Goal: Task Accomplishment & Management: Use online tool/utility

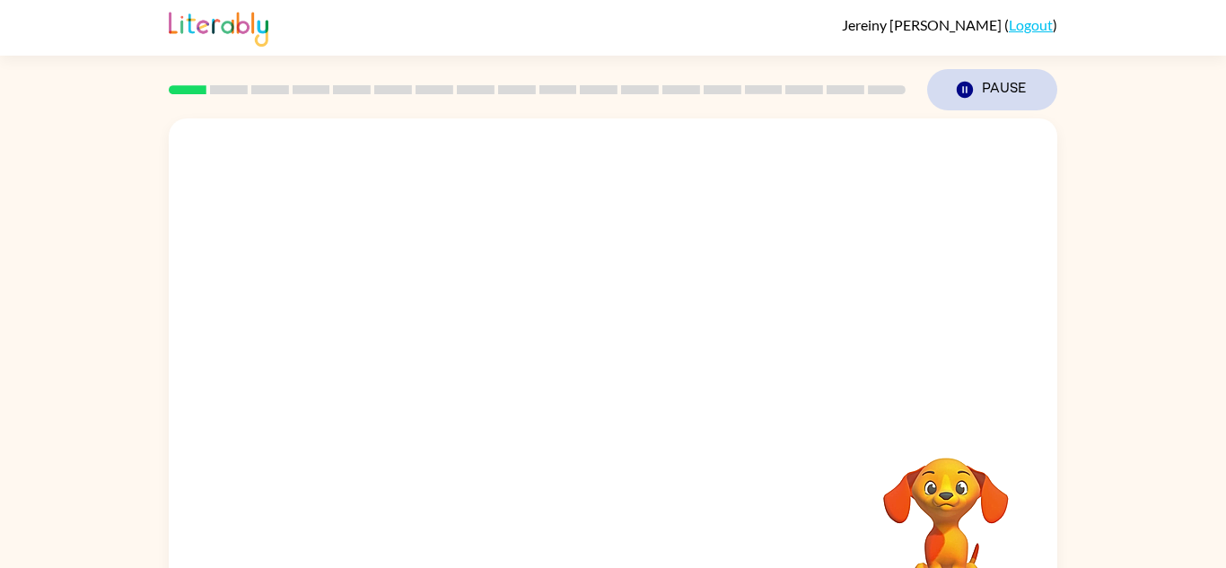
click at [1023, 105] on button "Pause Pause" at bounding box center [992, 89] width 130 height 41
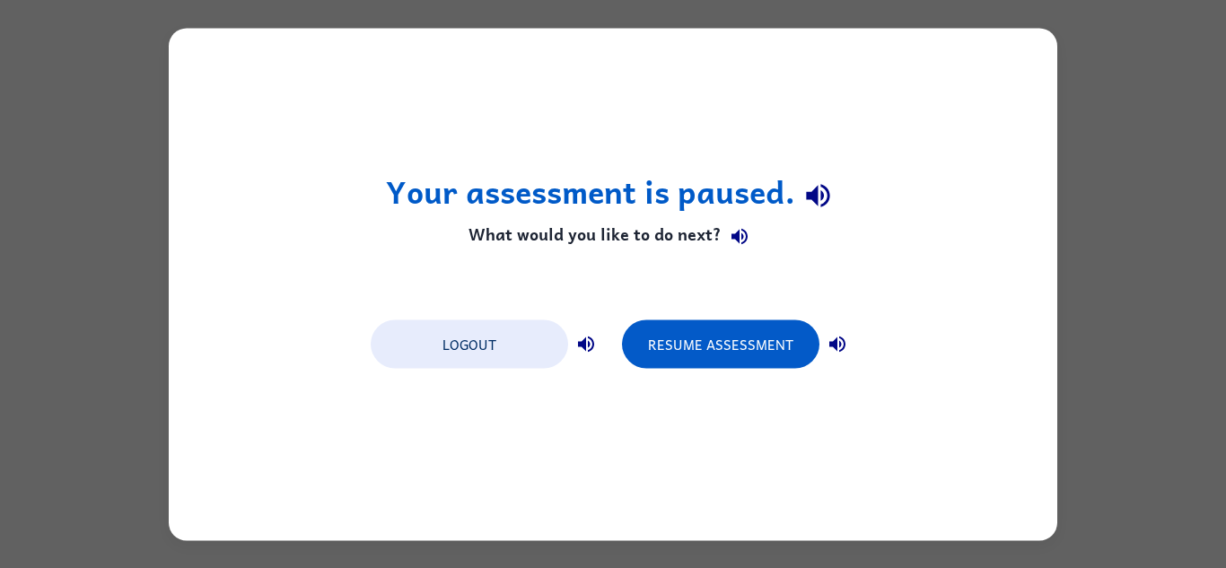
click at [937, 160] on div "Your assessment is paused. What would you like to do next? Logout Resume Assess…" at bounding box center [613, 284] width 888 height 512
click at [830, 340] on icon "button" at bounding box center [837, 344] width 22 height 22
click at [751, 242] on button "button" at bounding box center [739, 237] width 36 height 36
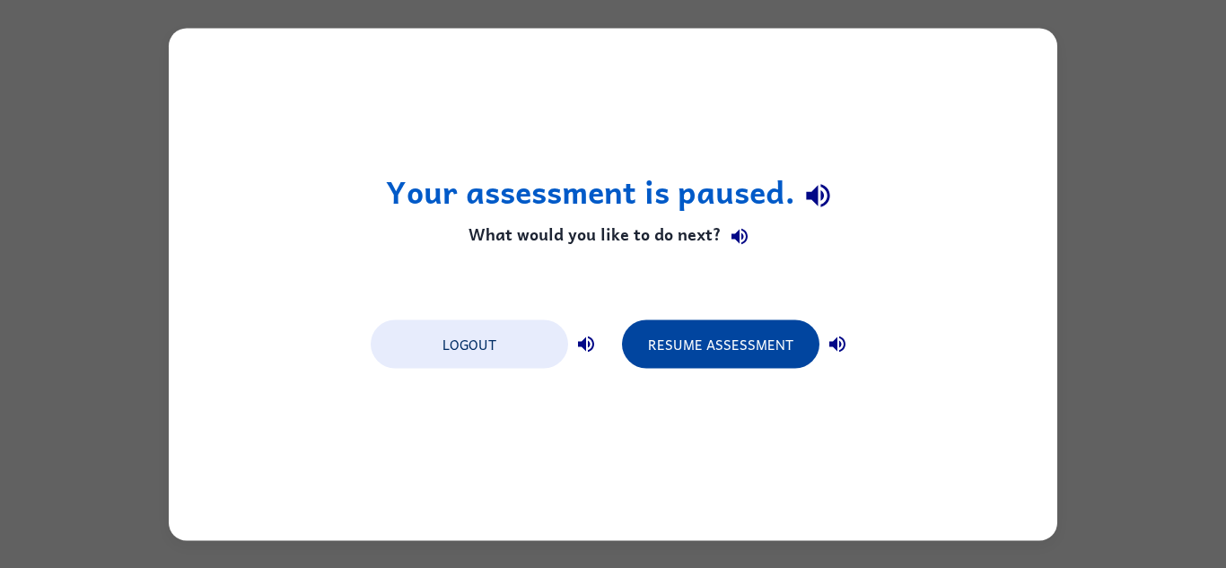
click at [800, 328] on button "Resume Assessment" at bounding box center [720, 343] width 197 height 48
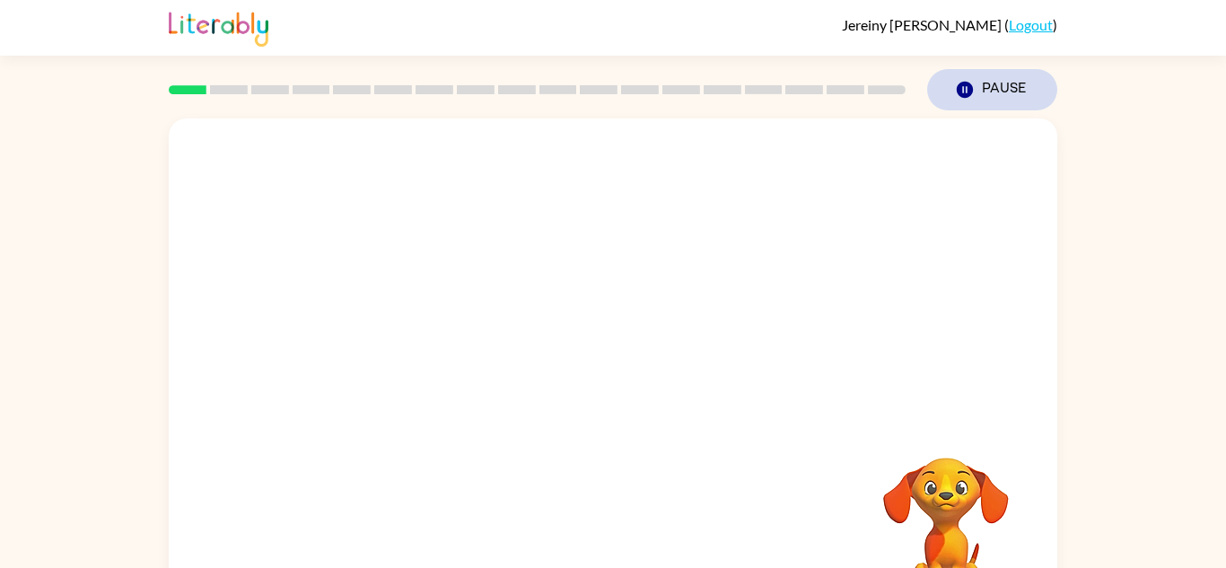
click at [1033, 78] on button "Pause Pause" at bounding box center [992, 89] width 130 height 41
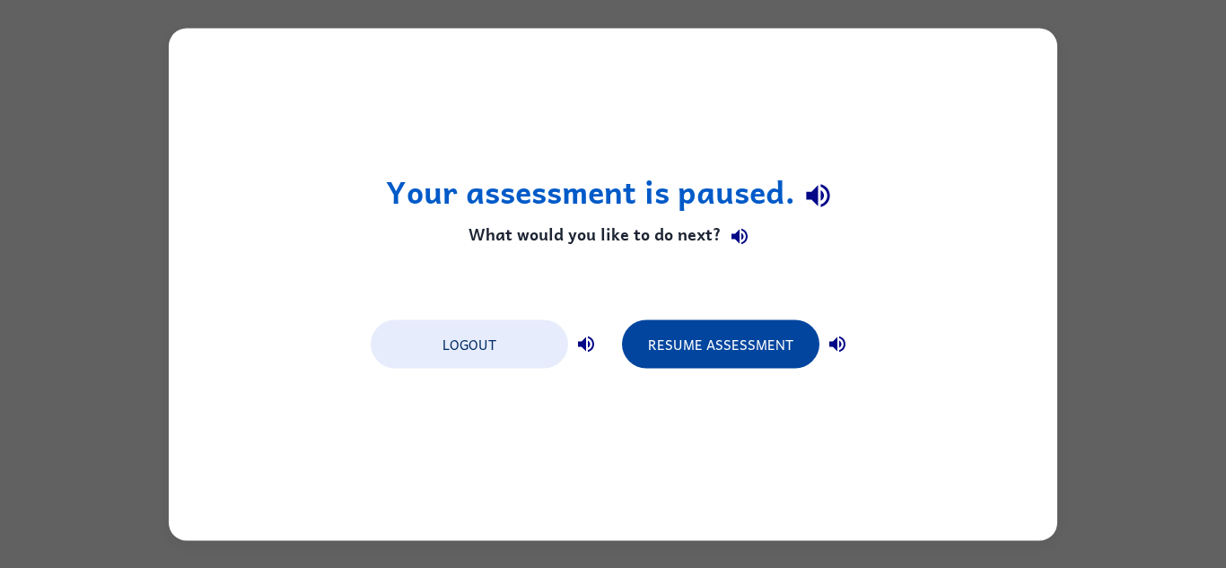
click at [793, 353] on button "Resume Assessment" at bounding box center [720, 343] width 197 height 48
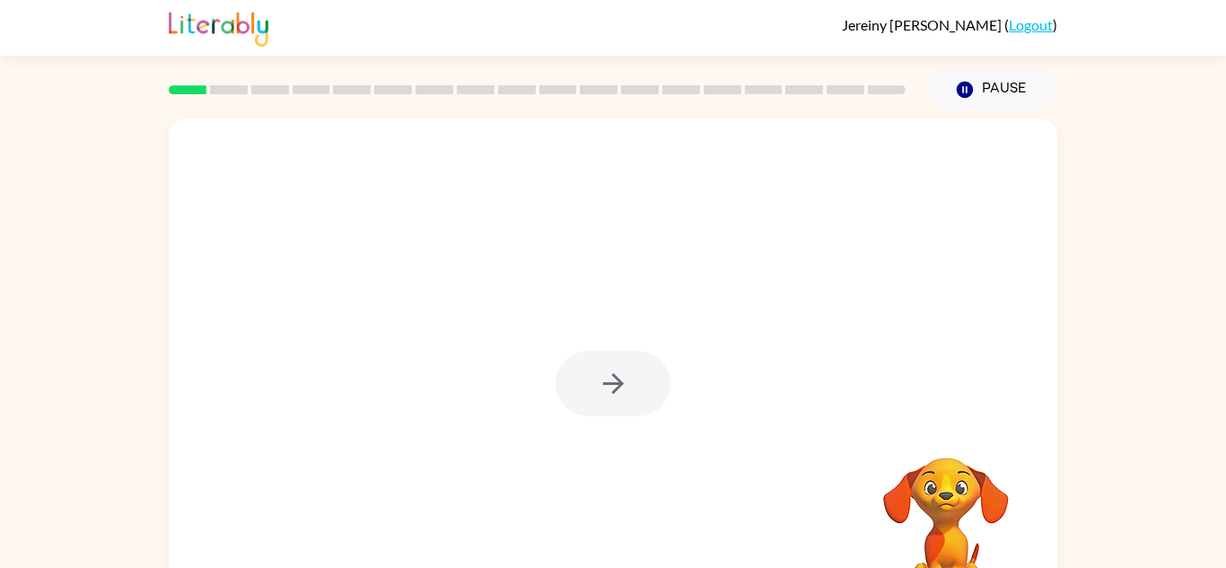
click at [581, 380] on div at bounding box center [612, 384] width 115 height 66
click at [581, 380] on button "button" at bounding box center [612, 384] width 115 height 66
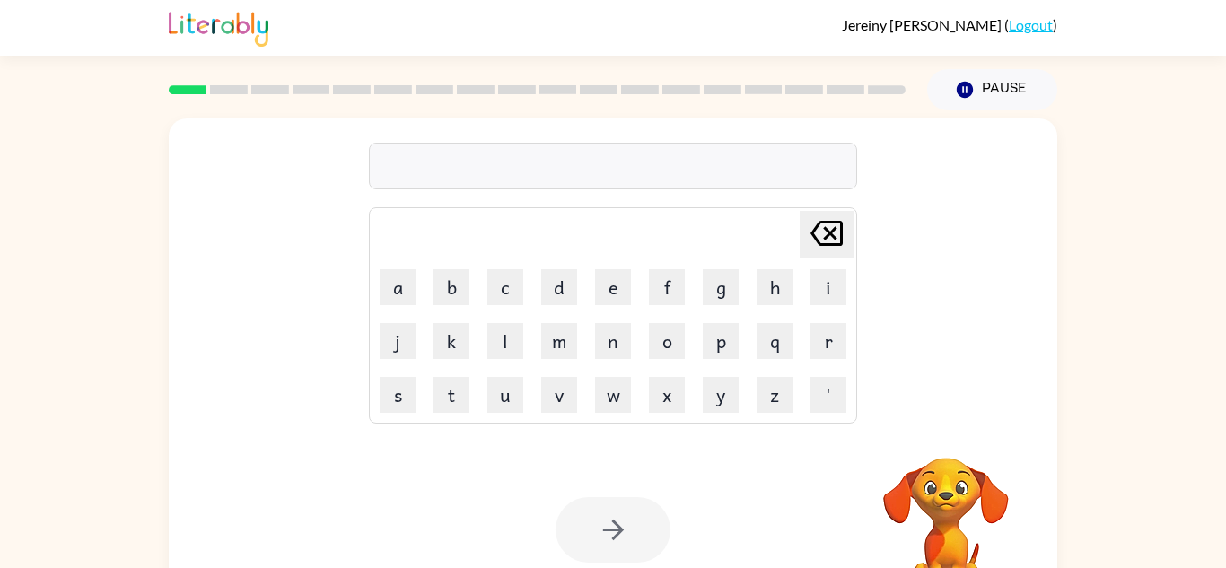
click at [564, 305] on td "d" at bounding box center [559, 287] width 52 height 52
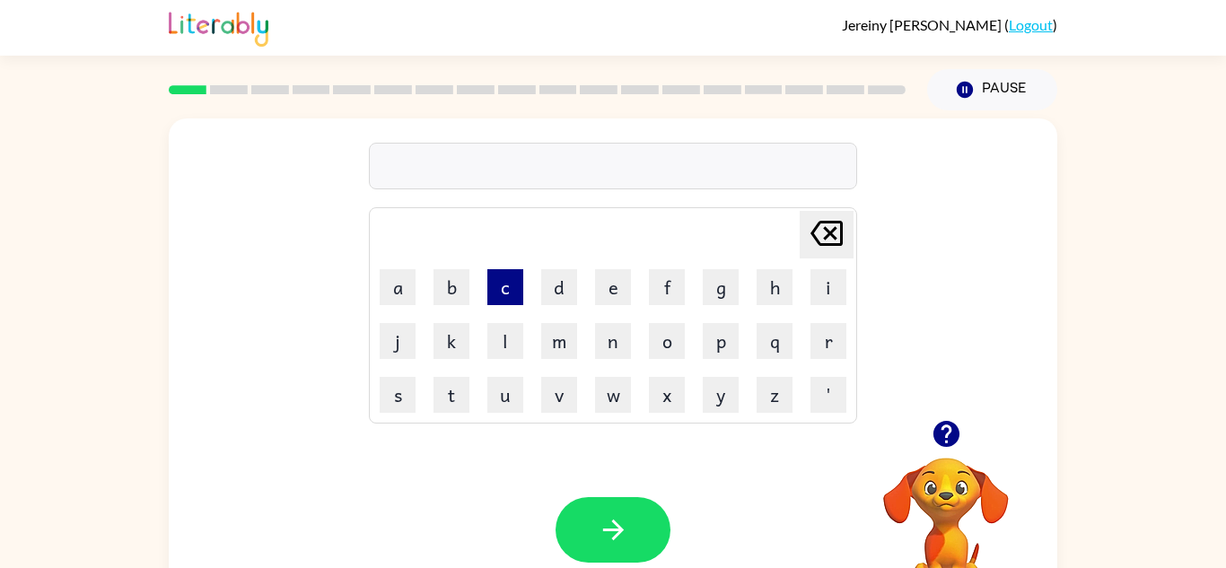
click at [510, 304] on button "c" at bounding box center [505, 287] width 36 height 36
click at [660, 340] on button "o" at bounding box center [667, 341] width 36 height 36
click at [548, 346] on button "m" at bounding box center [559, 341] width 36 height 36
click at [724, 336] on button "p" at bounding box center [721, 341] width 36 height 36
click at [515, 354] on button "l" at bounding box center [505, 341] width 36 height 36
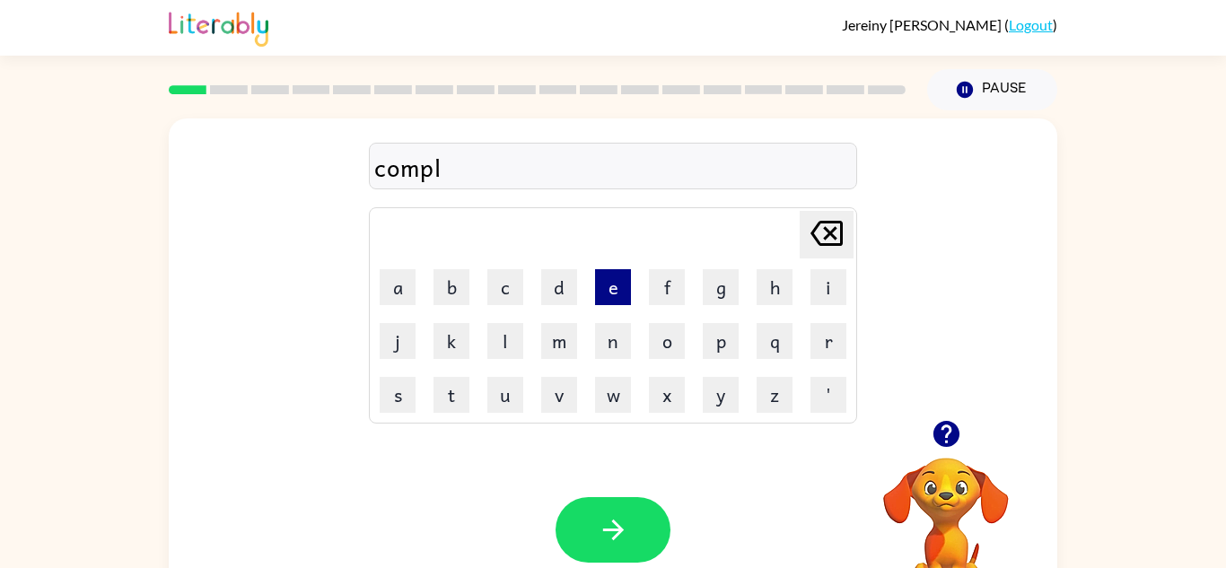
click at [601, 295] on button "e" at bounding box center [613, 287] width 36 height 36
click at [661, 407] on button "x" at bounding box center [667, 395] width 36 height 36
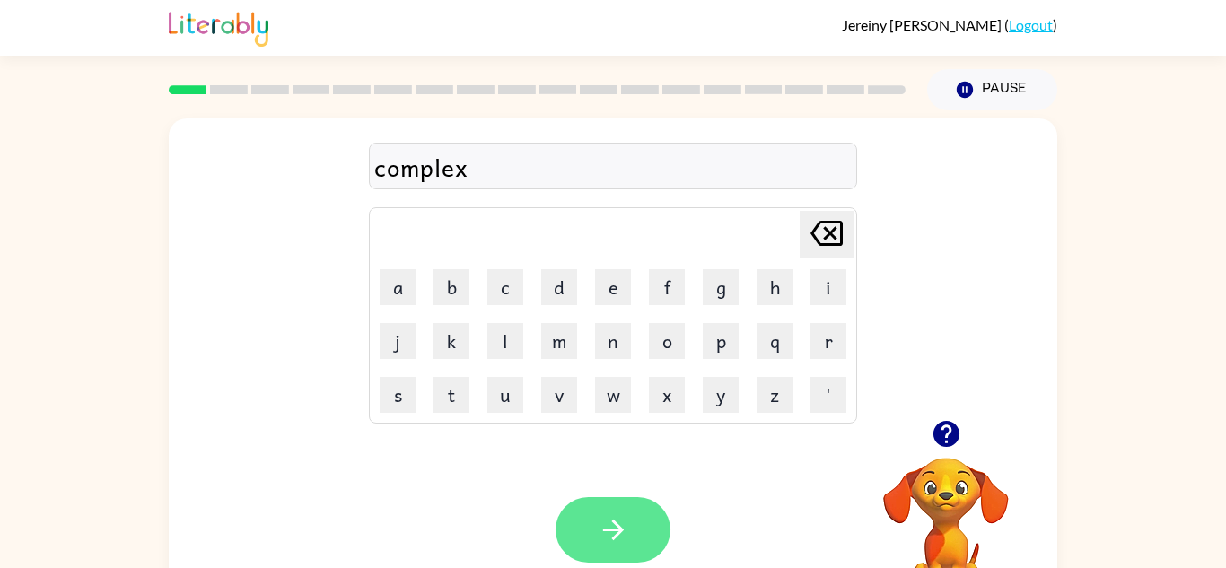
click at [654, 518] on button "button" at bounding box center [612, 530] width 115 height 66
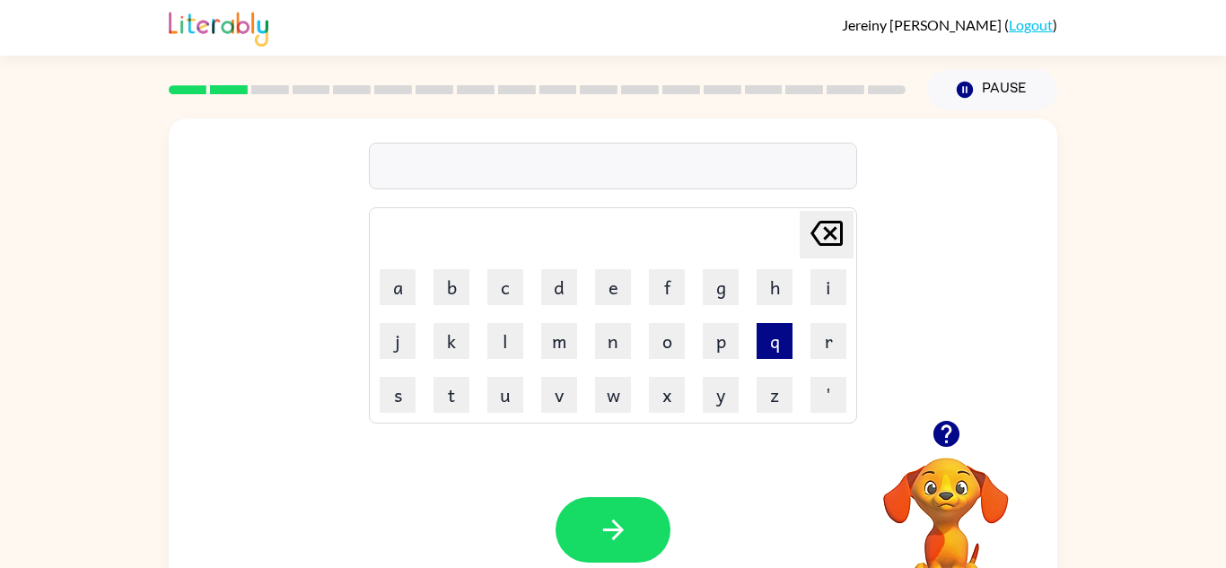
click at [760, 350] on button "q" at bounding box center [774, 341] width 36 height 36
click at [516, 389] on button "u" at bounding box center [505, 395] width 36 height 36
click at [842, 279] on button "i" at bounding box center [828, 287] width 36 height 36
click at [464, 387] on button "t" at bounding box center [451, 395] width 36 height 36
click at [831, 287] on button "i" at bounding box center [828, 287] width 36 height 36
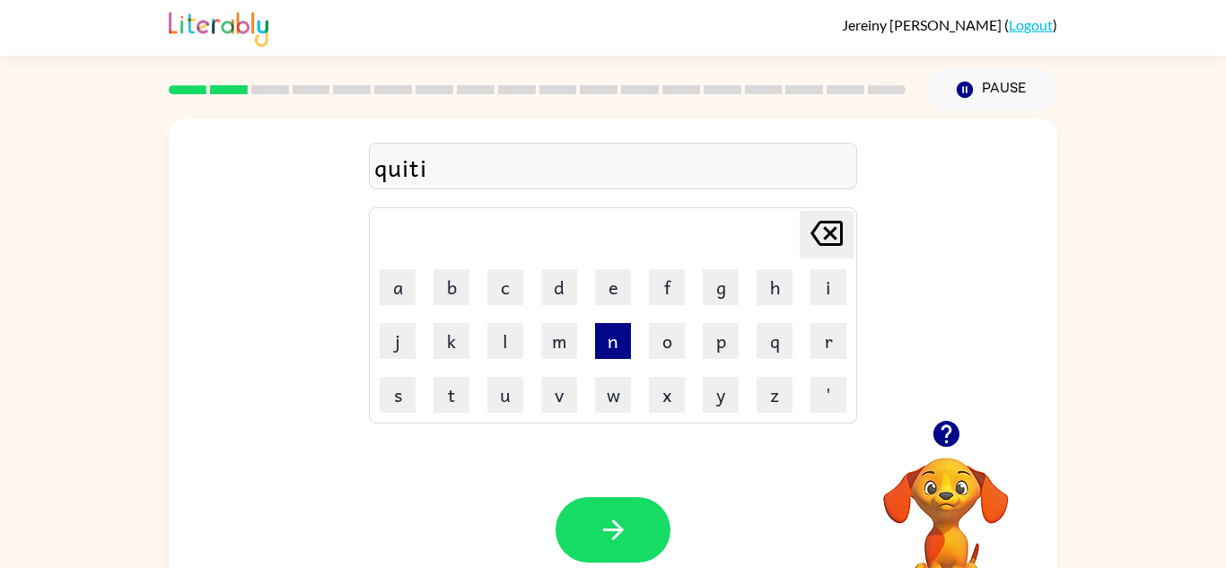
click at [604, 356] on button "n" at bounding box center [613, 341] width 36 height 36
click at [710, 292] on button "g" at bounding box center [721, 287] width 36 height 36
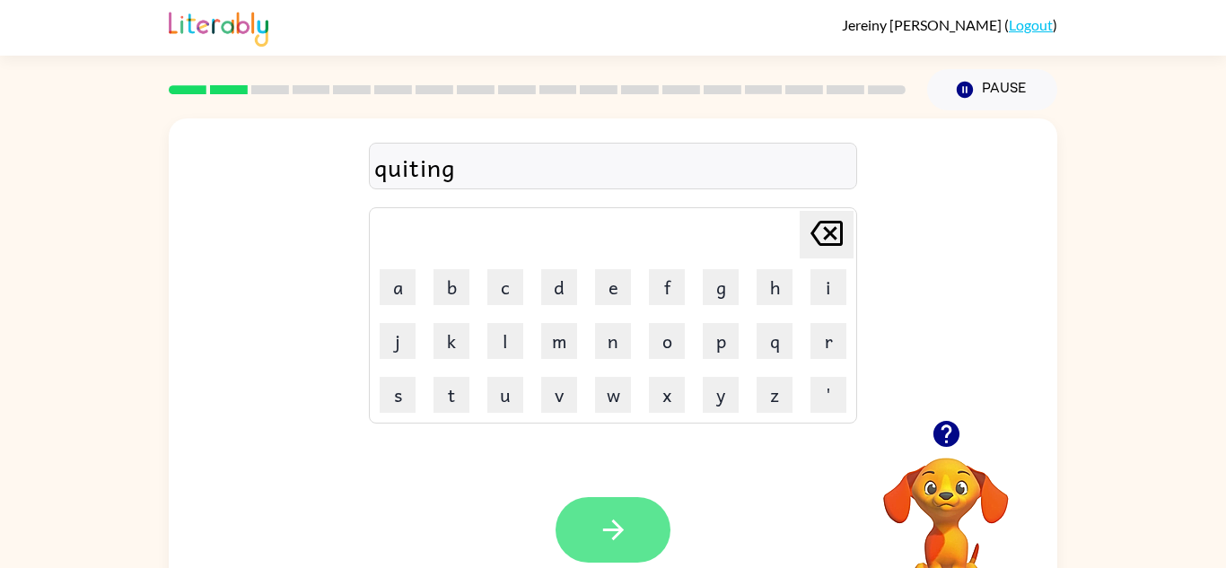
click at [621, 511] on button "button" at bounding box center [612, 530] width 115 height 66
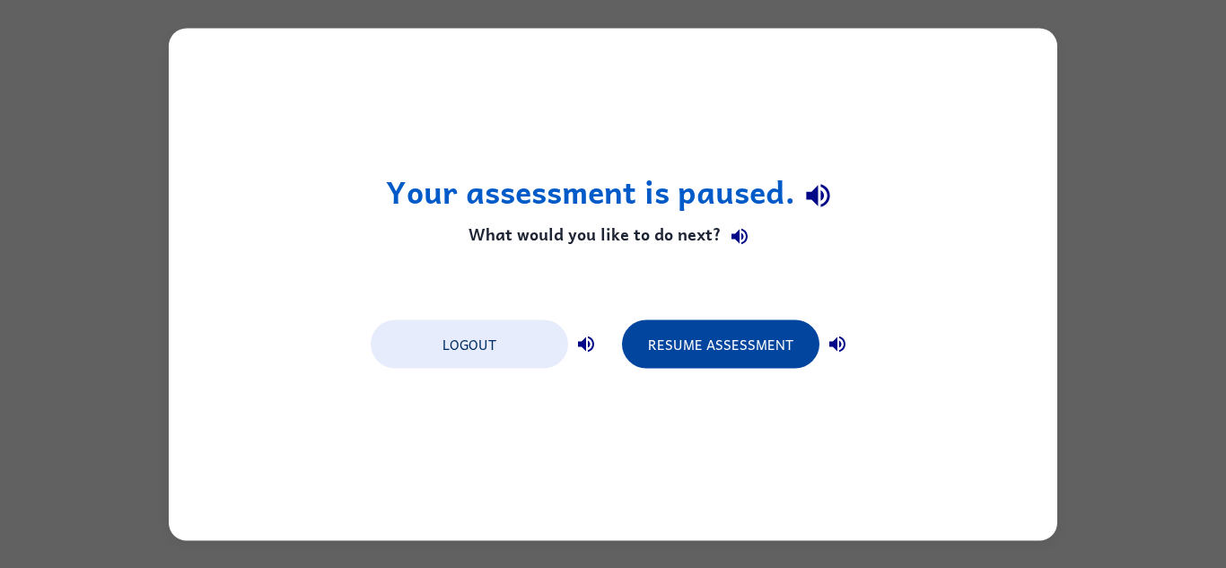
click at [755, 357] on button "Resume Assessment" at bounding box center [720, 343] width 197 height 48
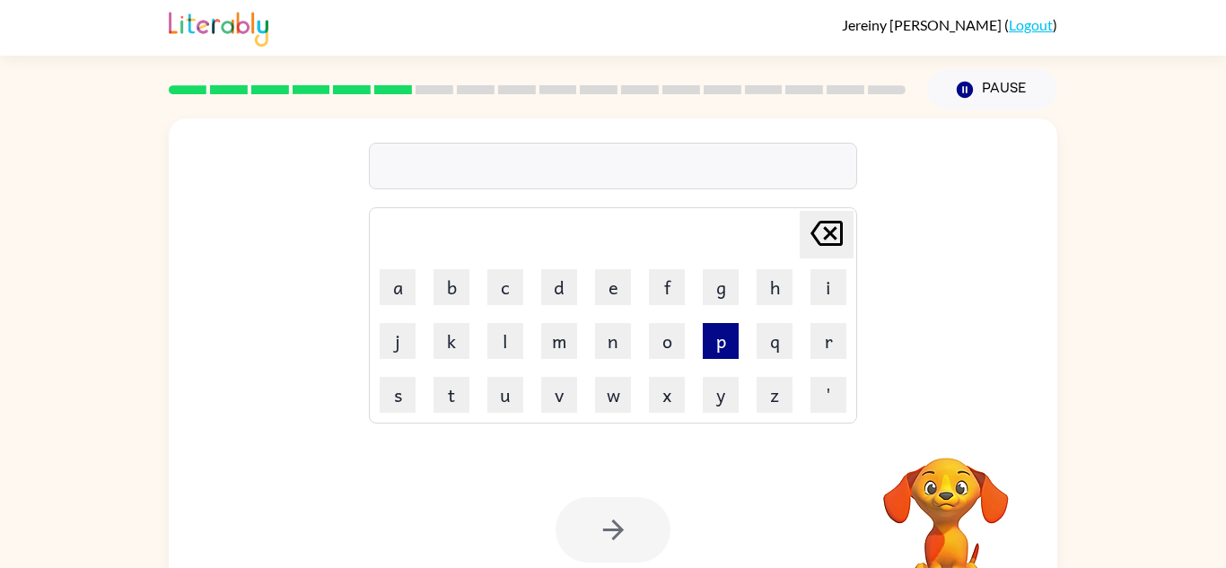
click at [723, 334] on button "p" at bounding box center [721, 341] width 36 height 36
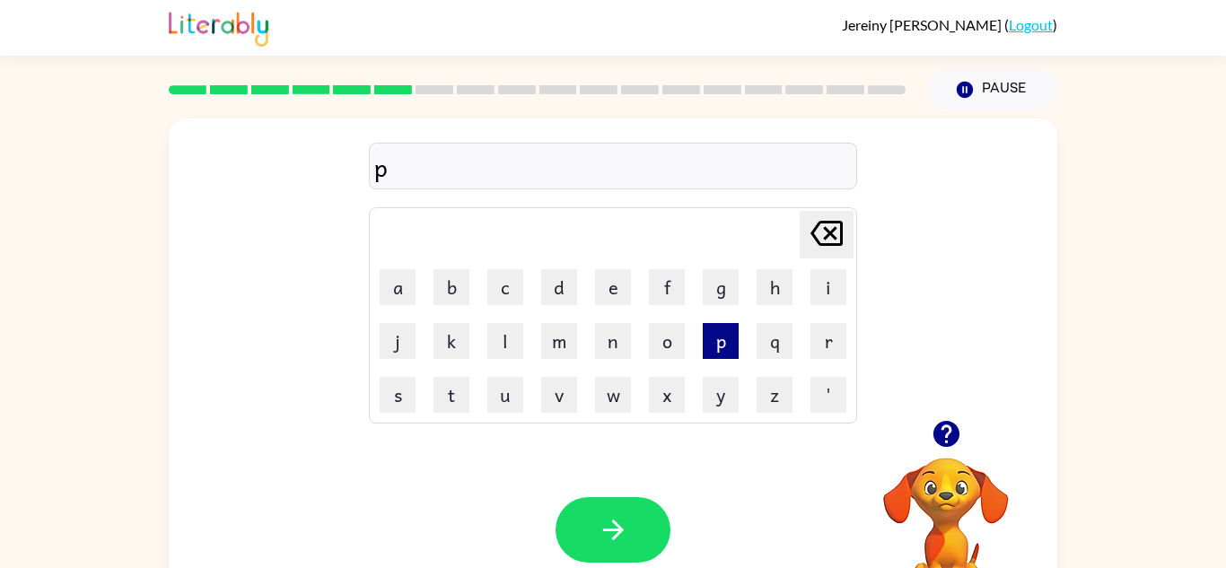
type button "p"
click at [703, 323] on button "p" at bounding box center [721, 341] width 36 height 36
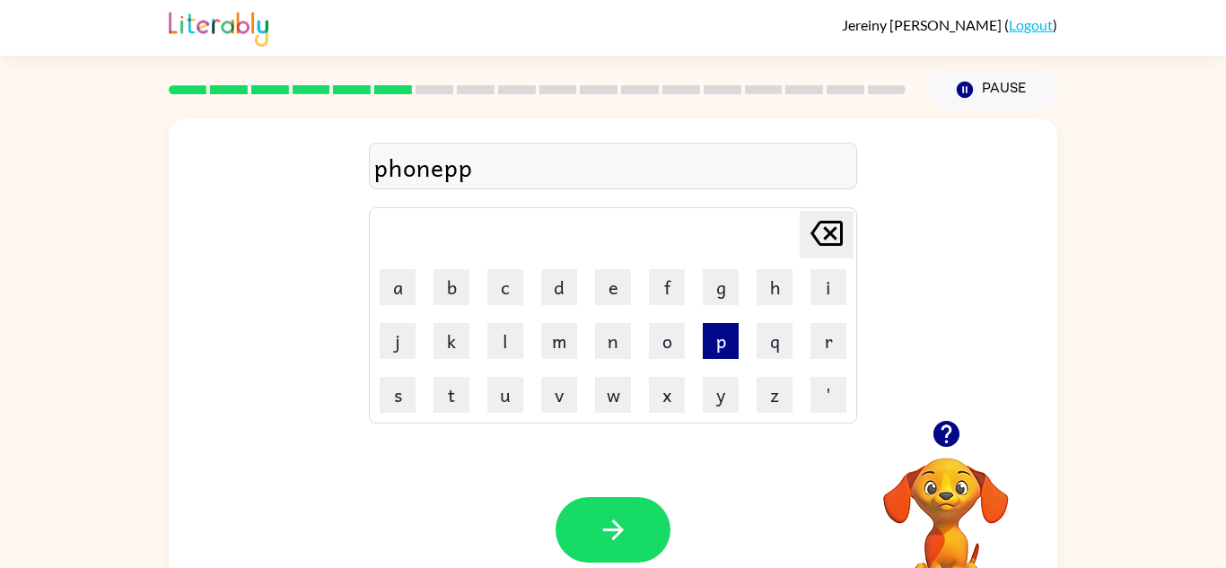
click at [703, 323] on button "p" at bounding box center [721, 341] width 36 height 36
click at [1070, 279] on div "phone Delete Delete last character input a b c d e f g h i j k l m n o p q r s …" at bounding box center [613, 370] width 1226 height 520
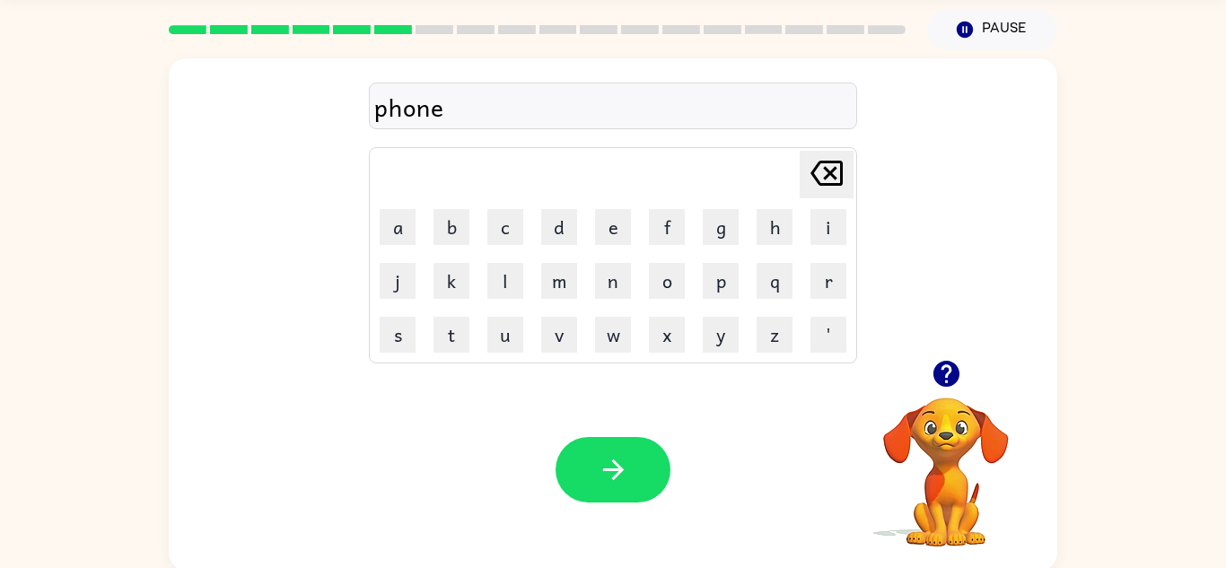
scroll to position [63, 0]
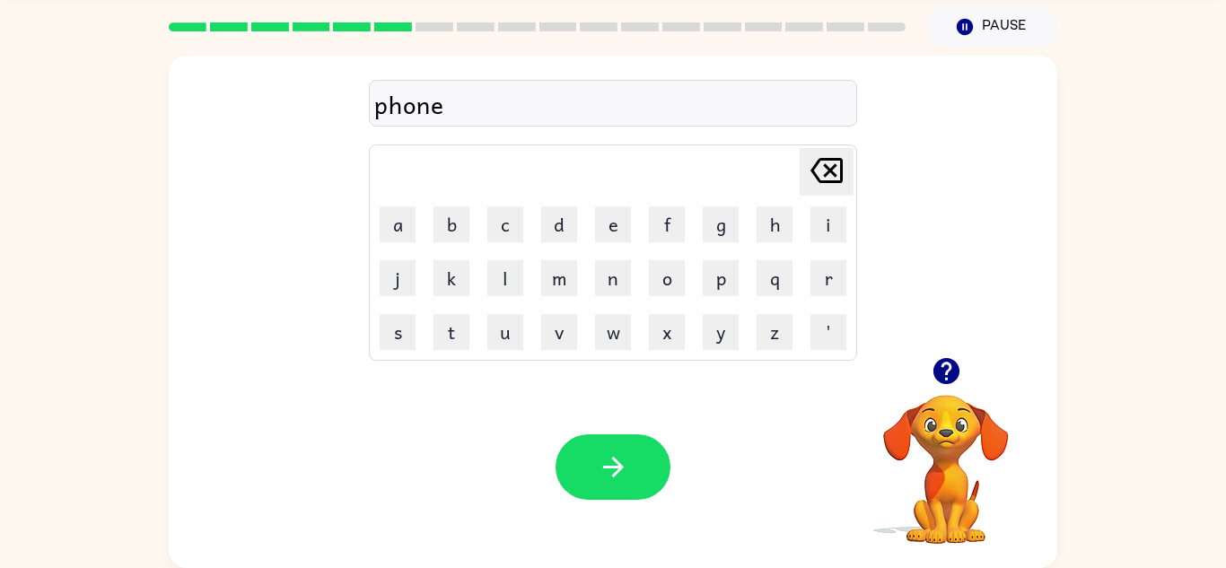
click at [682, 99] on div "phone" at bounding box center [612, 104] width 477 height 38
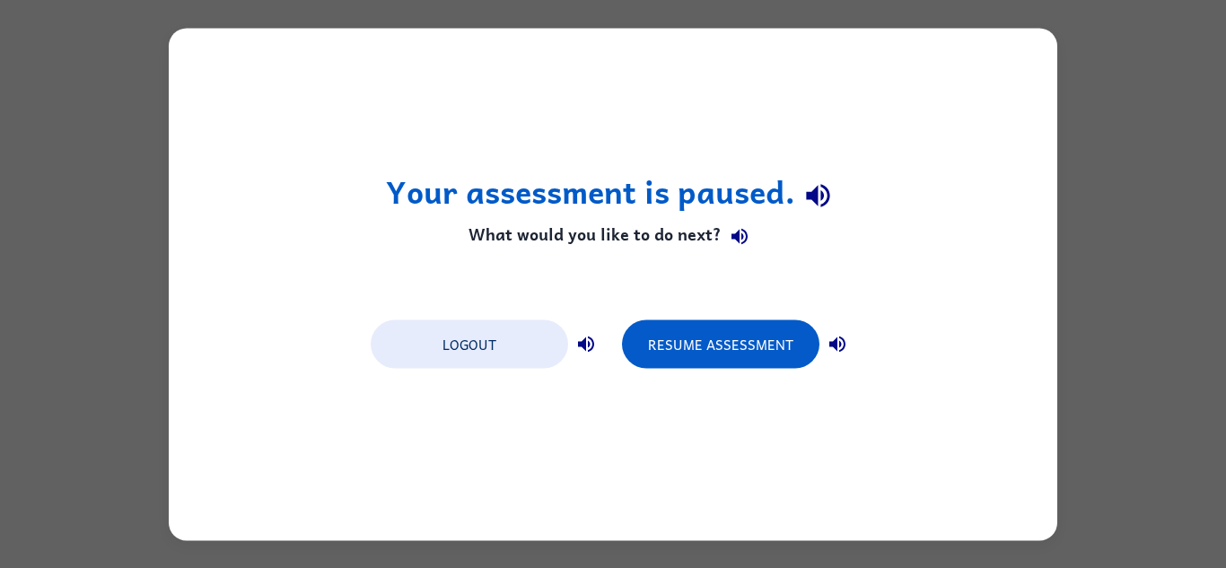
scroll to position [0, 0]
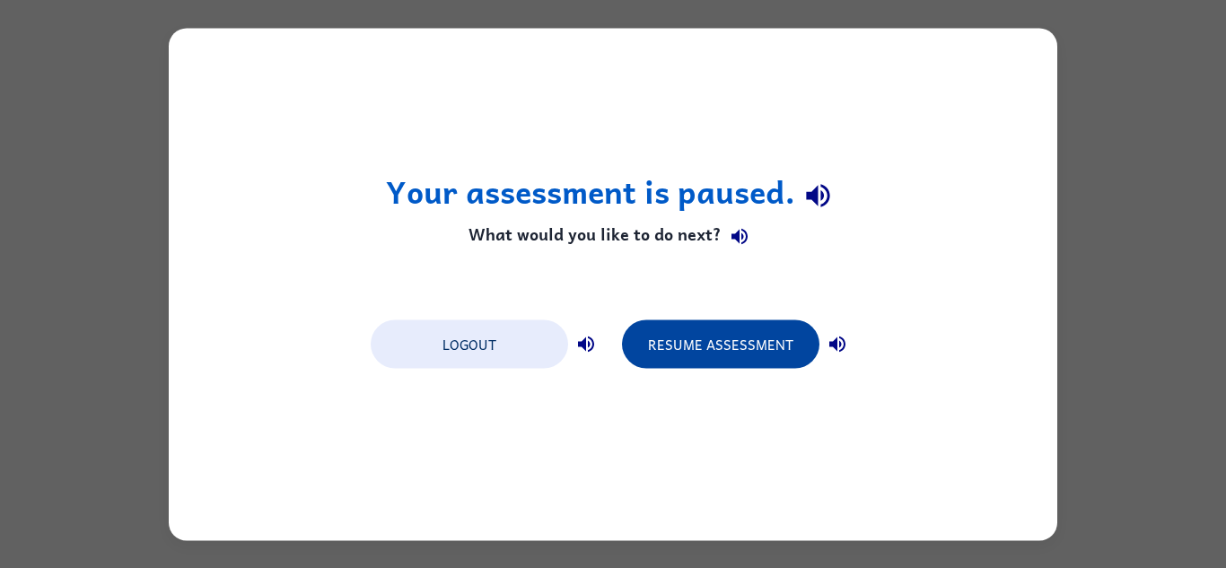
click at [665, 355] on button "Resume Assessment" at bounding box center [720, 343] width 197 height 48
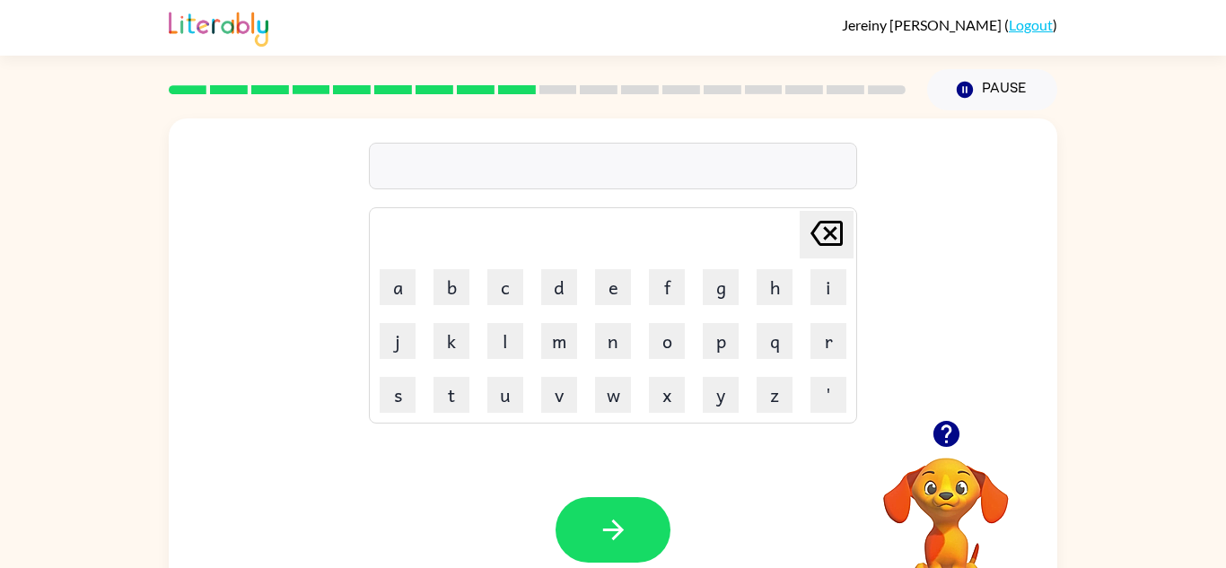
click at [959, 434] on icon "button" at bounding box center [946, 433] width 31 height 31
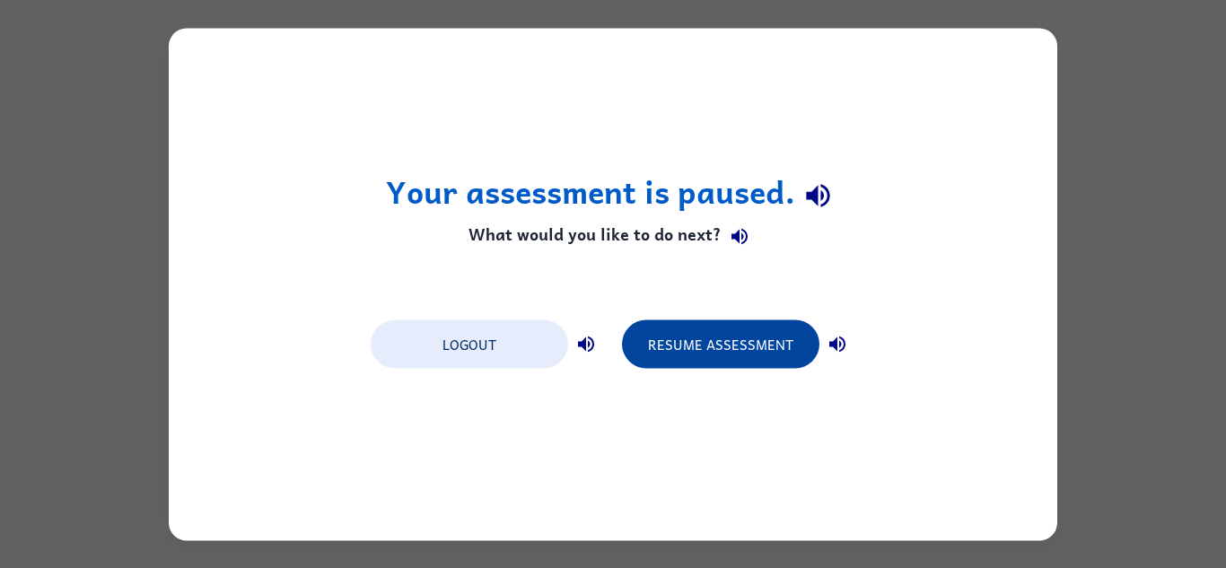
click at [730, 364] on button "Resume Assessment" at bounding box center [720, 343] width 197 height 48
click at [743, 354] on button "Resume Assessment" at bounding box center [720, 343] width 197 height 48
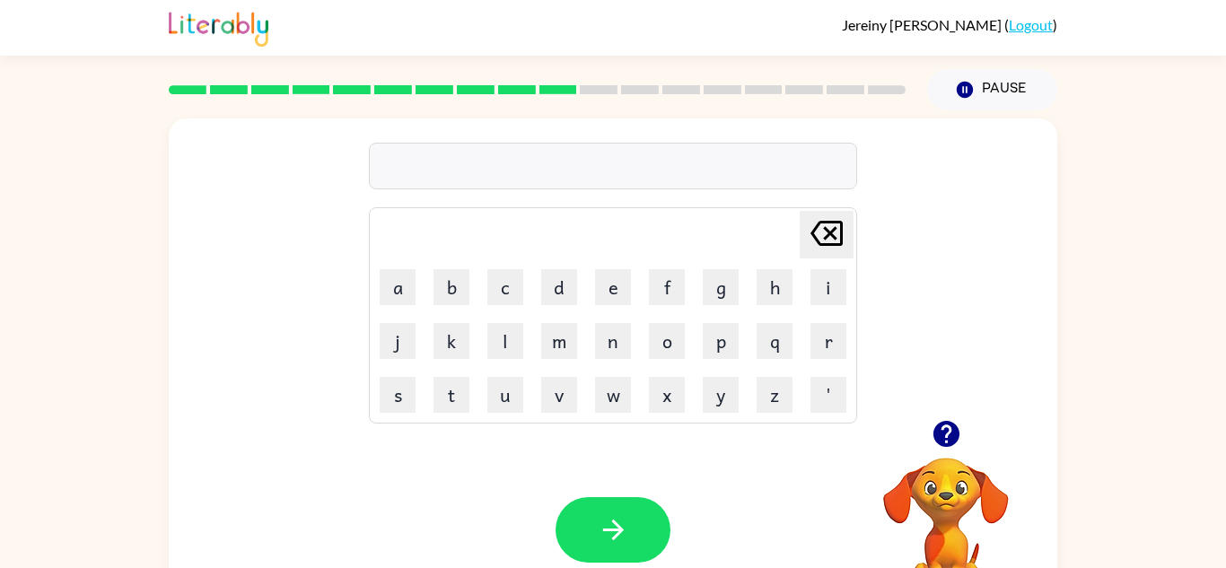
click at [957, 435] on icon "button" at bounding box center [945, 434] width 26 height 26
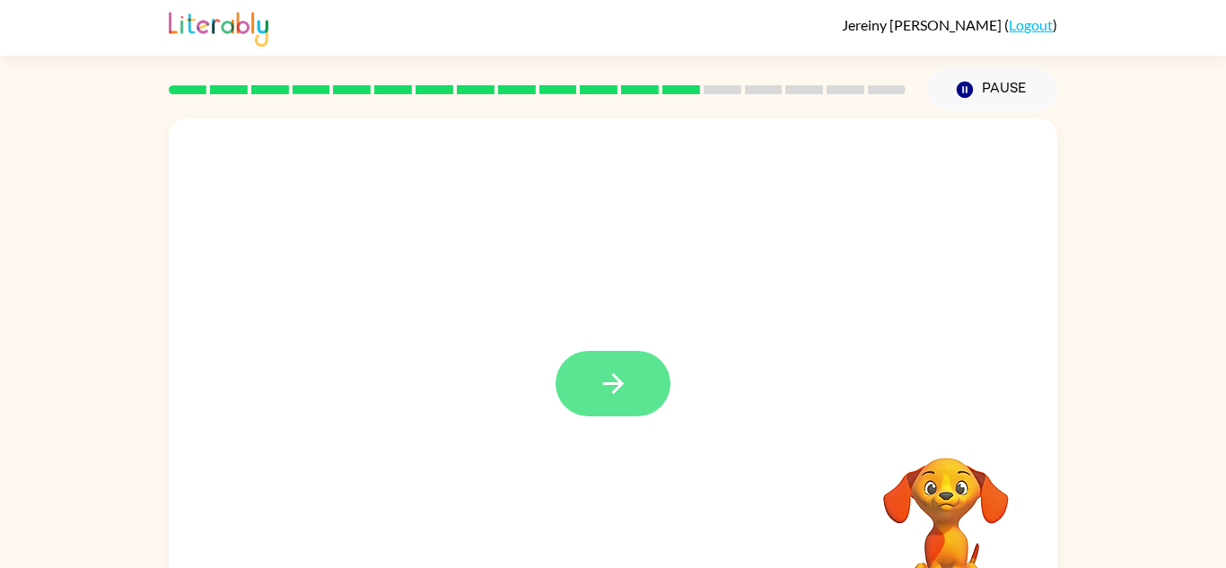
click at [617, 371] on icon "button" at bounding box center [613, 383] width 31 height 31
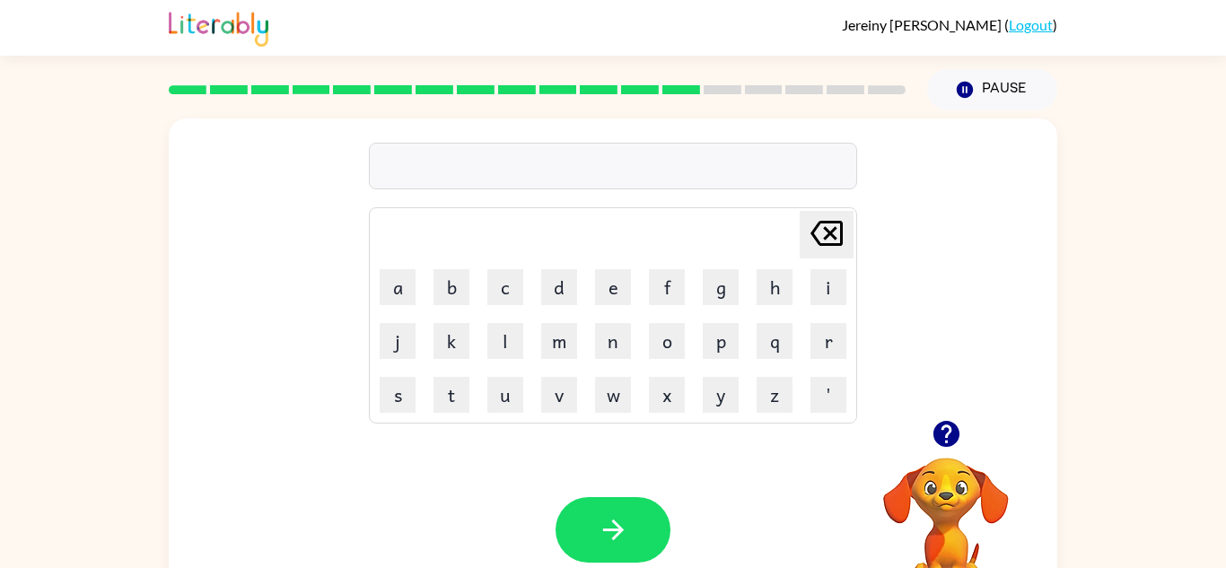
click at [945, 442] on icon "button" at bounding box center [946, 433] width 31 height 31
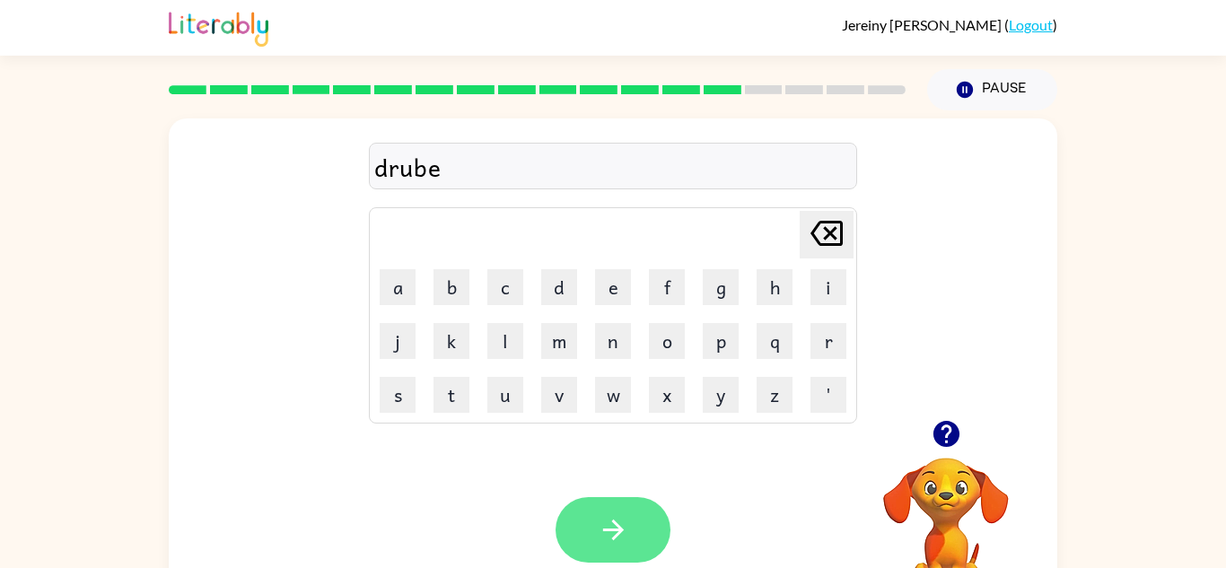
click at [570, 518] on button "button" at bounding box center [612, 530] width 115 height 66
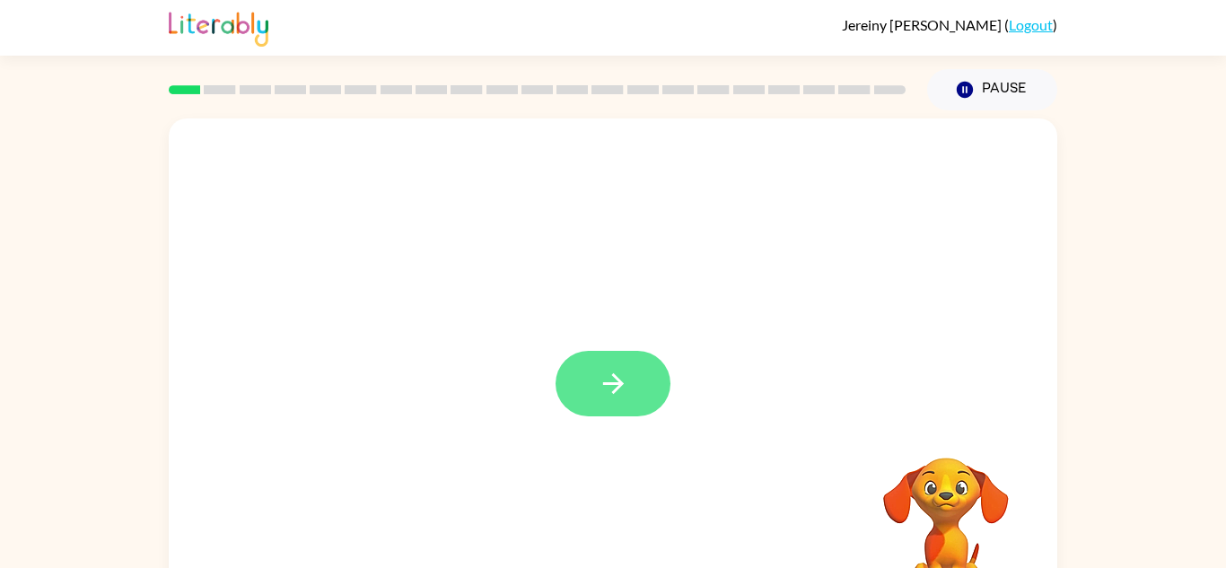
click at [615, 411] on button "button" at bounding box center [612, 384] width 115 height 66
click at [644, 404] on button "button" at bounding box center [612, 384] width 115 height 66
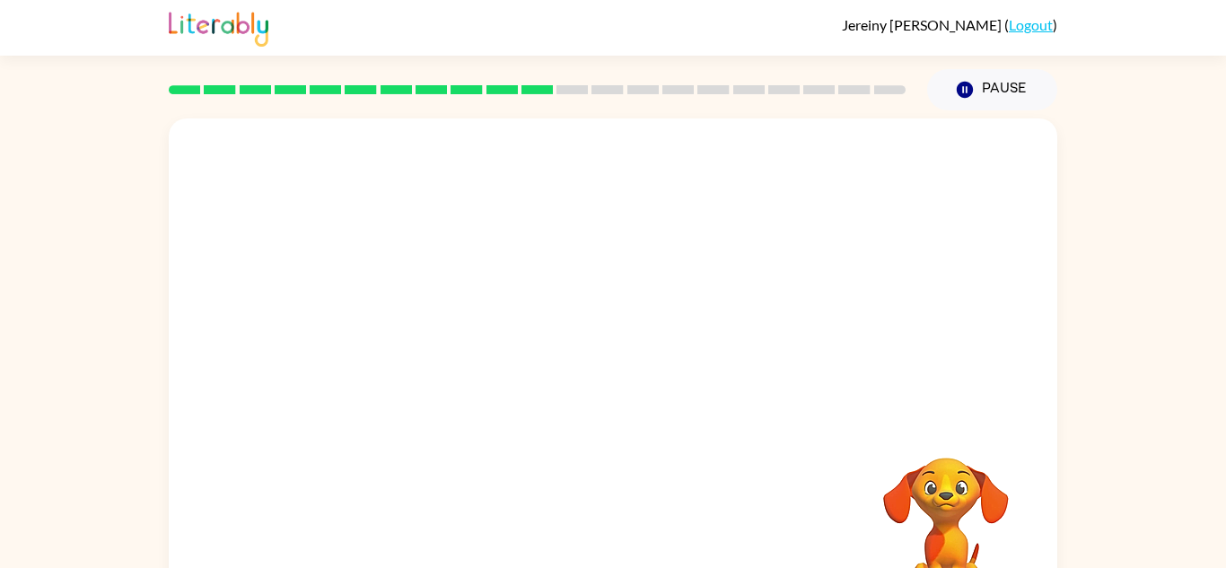
click at [647, 402] on div at bounding box center [613, 269] width 888 height 302
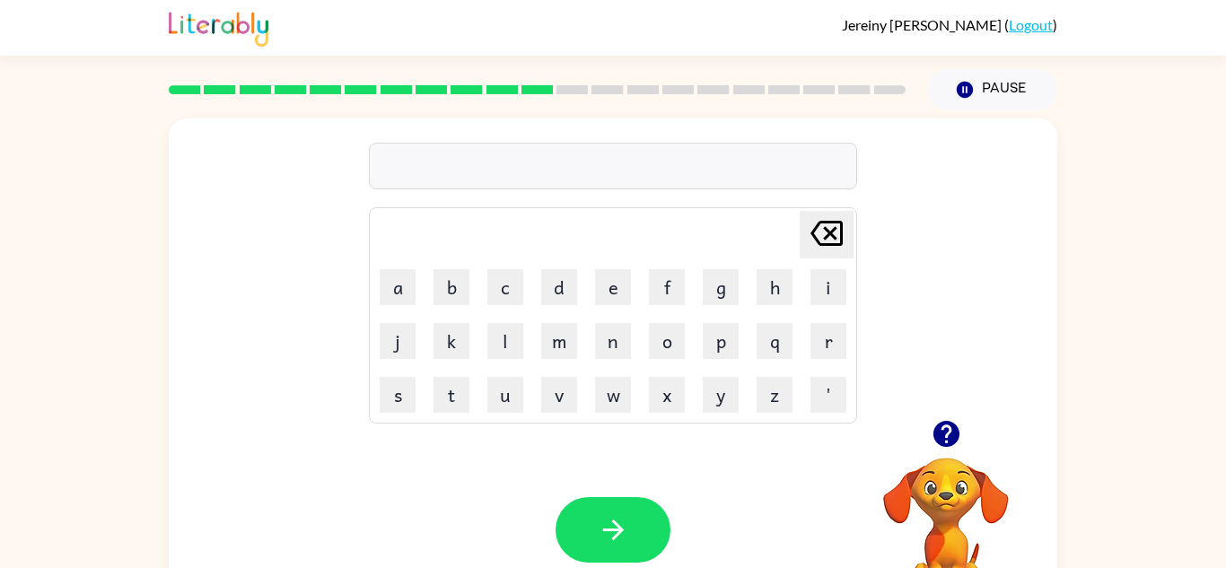
click at [958, 433] on icon "button" at bounding box center [945, 434] width 26 height 26
click at [954, 431] on icon "button" at bounding box center [945, 434] width 26 height 26
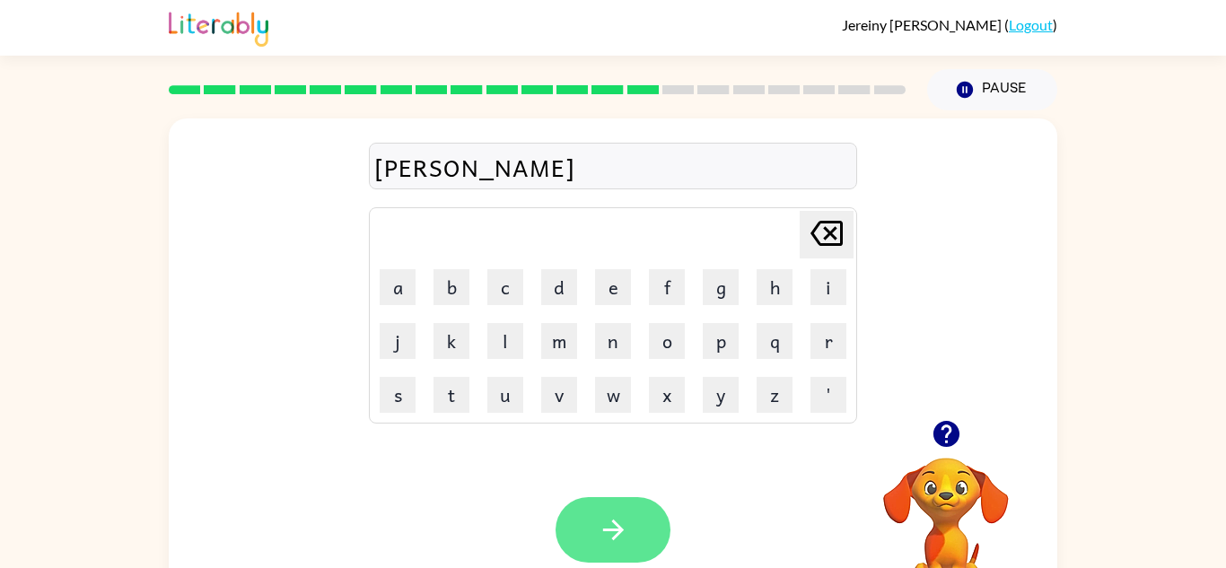
click at [668, 539] on button "button" at bounding box center [612, 530] width 115 height 66
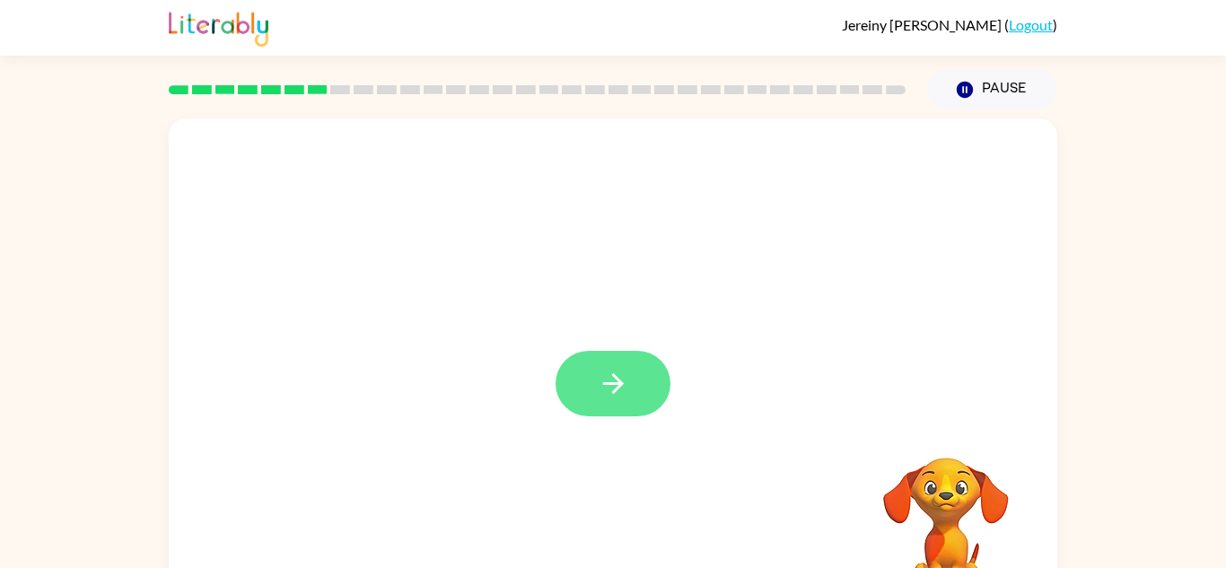
click at [631, 368] on button "button" at bounding box center [612, 384] width 115 height 66
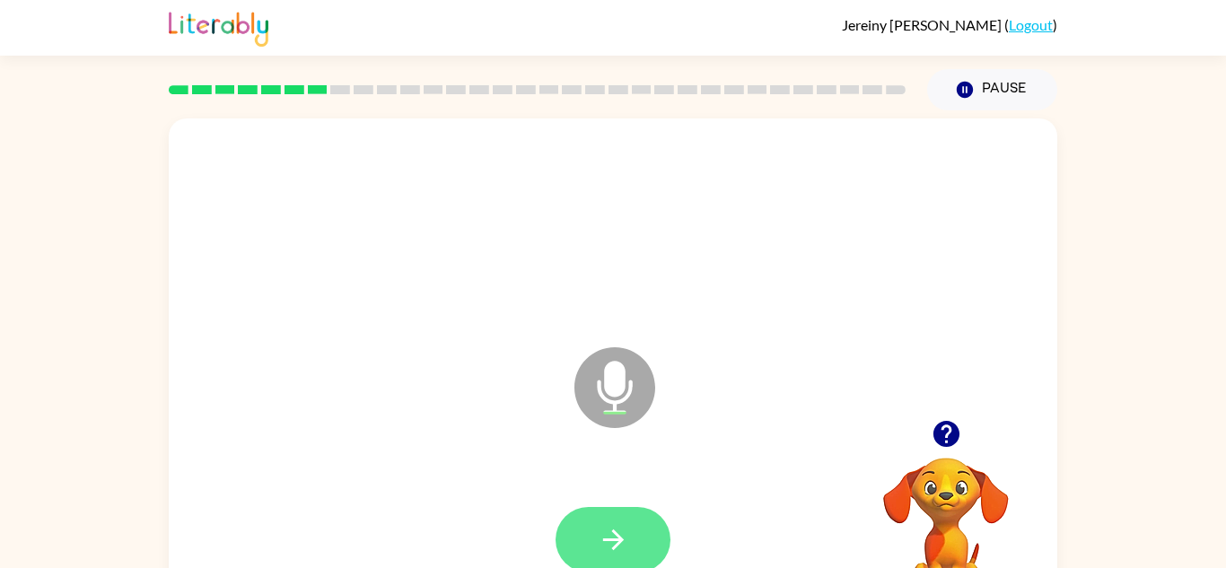
click at [633, 541] on button "button" at bounding box center [612, 540] width 115 height 66
click at [940, 439] on icon "button" at bounding box center [945, 434] width 26 height 26
click at [617, 528] on icon "button" at bounding box center [613, 539] width 31 height 31
click at [666, 547] on button "button" at bounding box center [612, 540] width 115 height 66
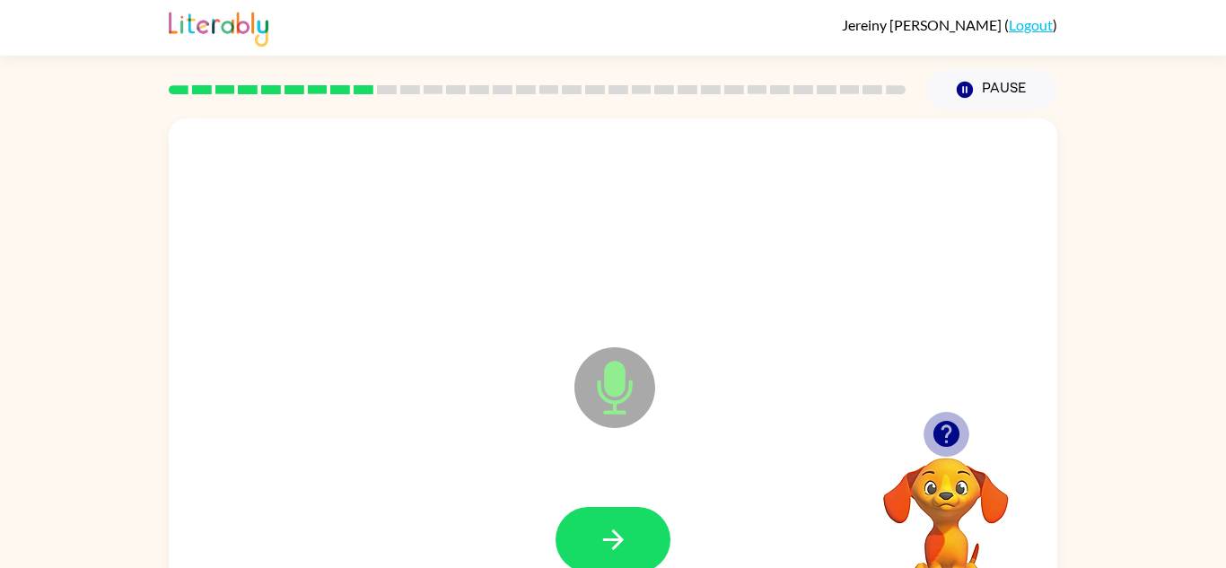
click at [964, 442] on button "button" at bounding box center [946, 434] width 46 height 46
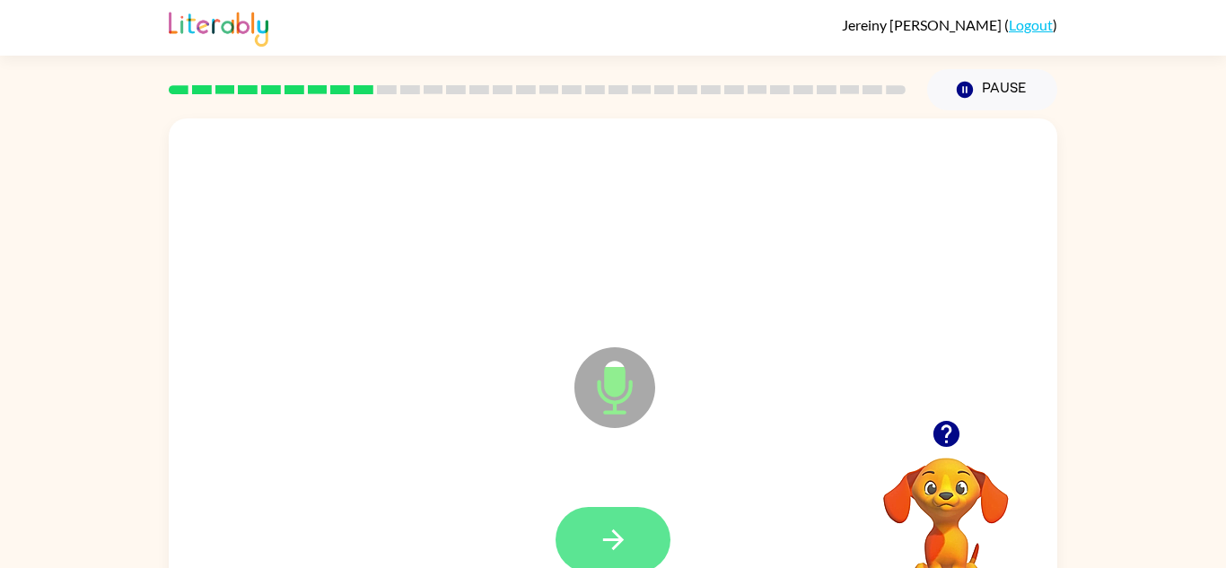
click at [619, 552] on icon "button" at bounding box center [613, 539] width 31 height 31
click at [622, 558] on button "button" at bounding box center [612, 540] width 115 height 66
click at [634, 529] on button "button" at bounding box center [612, 540] width 115 height 66
click at [635, 536] on button "button" at bounding box center [612, 540] width 115 height 66
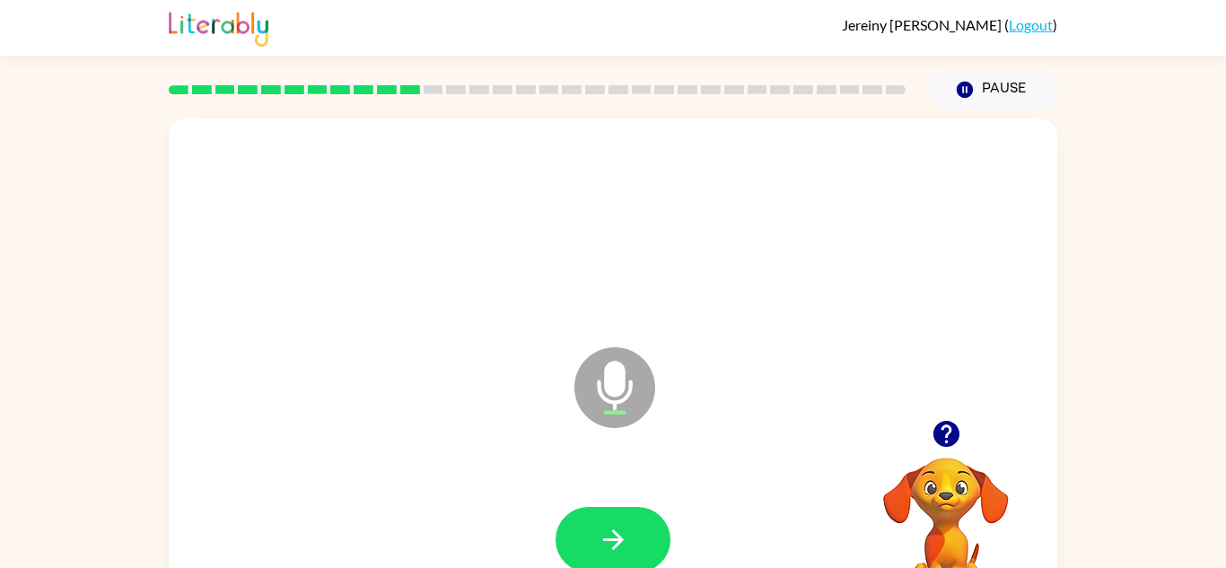
click at [941, 426] on icon "button" at bounding box center [946, 433] width 31 height 31
click at [644, 533] on button "button" at bounding box center [612, 540] width 115 height 66
